Goal: Transaction & Acquisition: Book appointment/travel/reservation

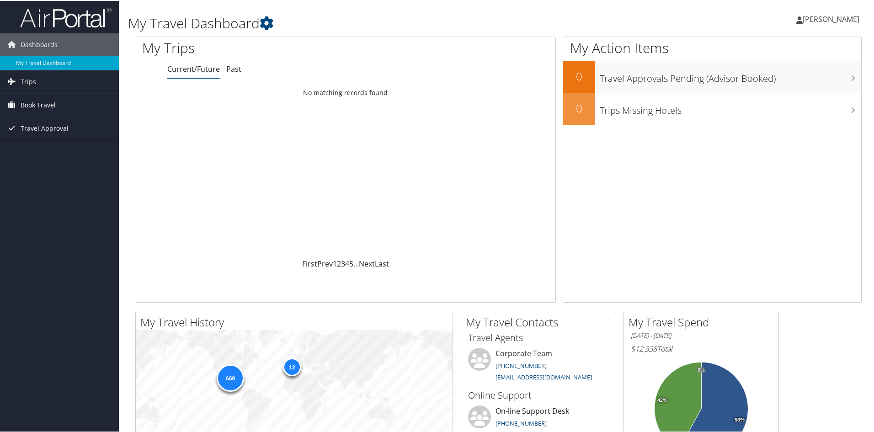
click at [30, 104] on span "Book Travel" at bounding box center [38, 104] width 35 height 23
click at [44, 152] on link "Book/Manage Online Trips" at bounding box center [59, 150] width 119 height 14
click at [38, 150] on link "Book/Manage Online Trips" at bounding box center [59, 150] width 119 height 14
